Goal: Task Accomplishment & Management: Manage account settings

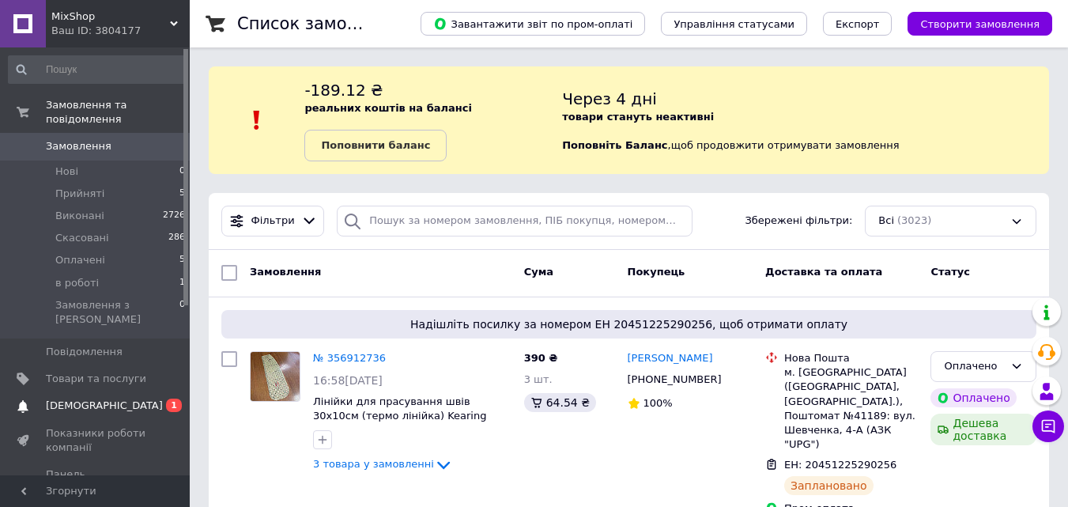
click at [106, 399] on span "[DEMOGRAPHIC_DATA]" at bounding box center [96, 406] width 100 height 14
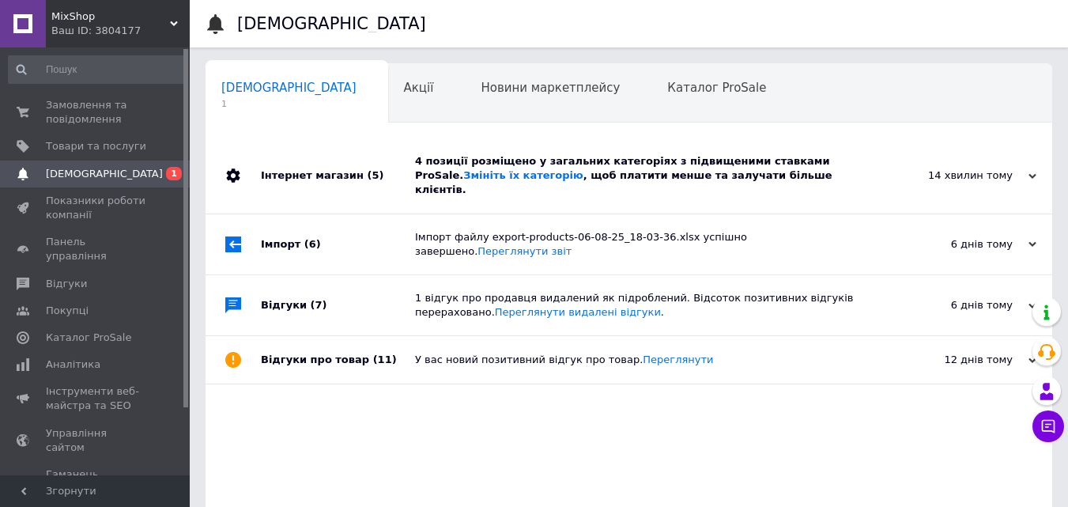
click at [610, 124] on div "Сповіщення 1 Акції 0 Новини маркетплейсу 0 Каталог ProSale 0 Навчання та заходи…" at bounding box center [629, 341] width 847 height 557
click at [901, 170] on div "14 хвилин тому" at bounding box center [957, 175] width 158 height 14
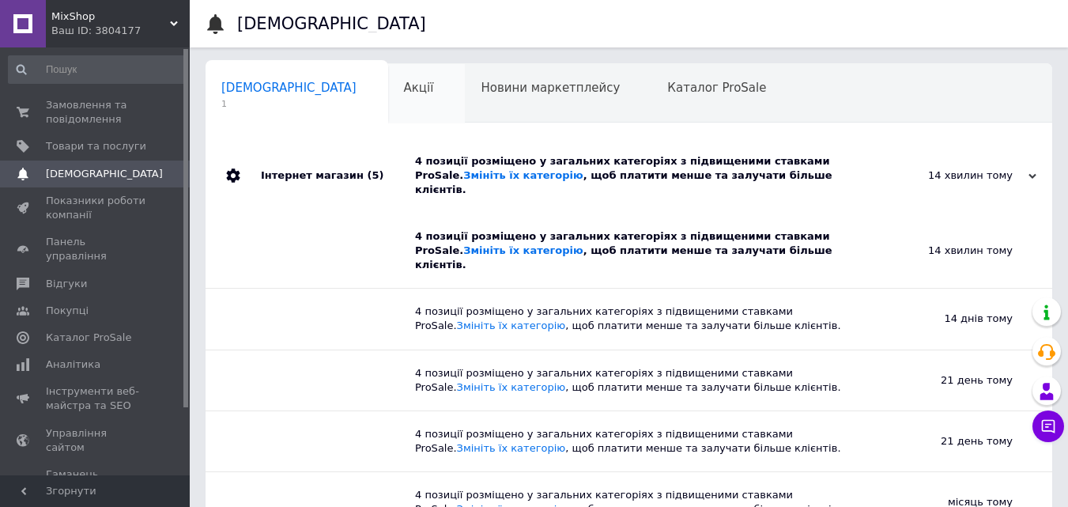
click at [388, 108] on div "Акції 0" at bounding box center [426, 94] width 77 height 60
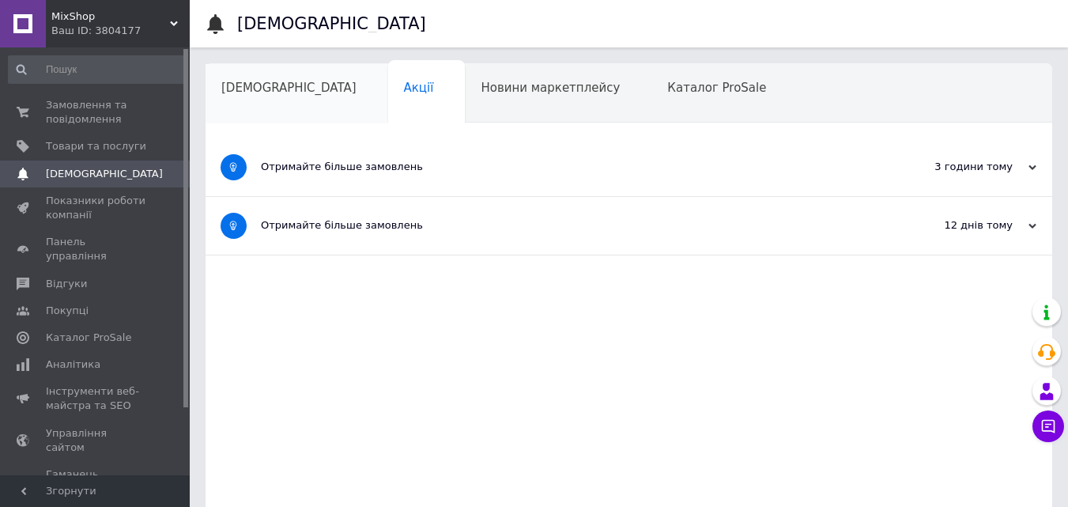
click at [270, 108] on div "[DEMOGRAPHIC_DATA]" at bounding box center [297, 94] width 183 height 60
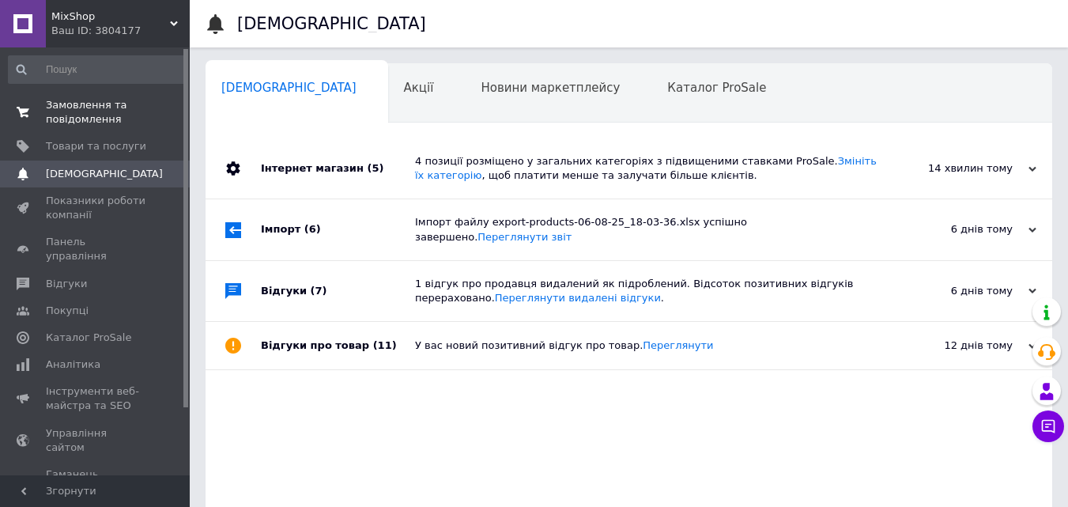
click at [89, 119] on span "Замовлення та повідомлення" at bounding box center [96, 112] width 100 height 28
